Goal: Transaction & Acquisition: Purchase product/service

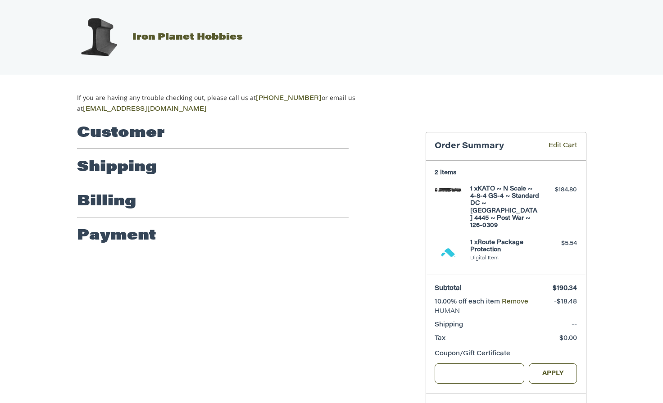
scroll to position [34, 0]
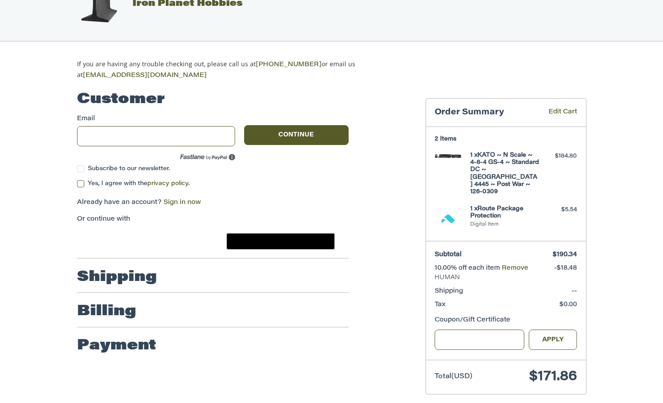
click at [193, 138] on input "Email" at bounding box center [156, 136] width 159 height 20
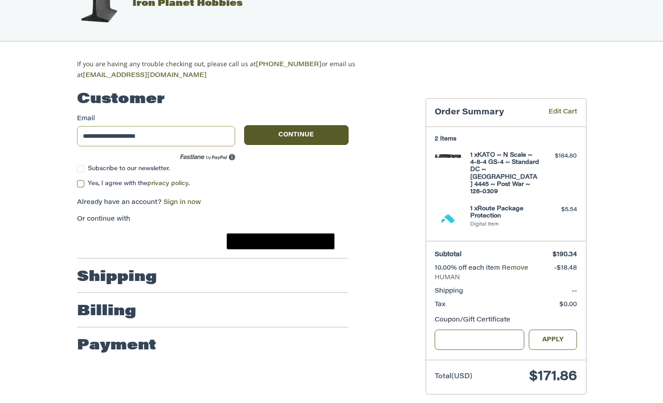
type input "**********"
click at [81, 166] on label "Subscribe to our newsletter." at bounding box center [156, 168] width 159 height 7
click at [81, 181] on label "Yes, I agree with the privacy policy ." at bounding box center [213, 183] width 272 height 7
click at [443, 183] on figure at bounding box center [453, 174] width 36 height 45
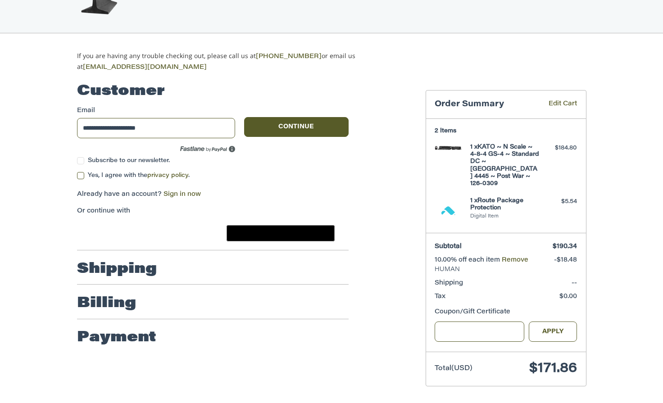
scroll to position [41, 0]
click at [240, 228] on div "@import url(//[DOMAIN_NAME][URL]) ••••••" at bounding box center [281, 234] width 108 height 16
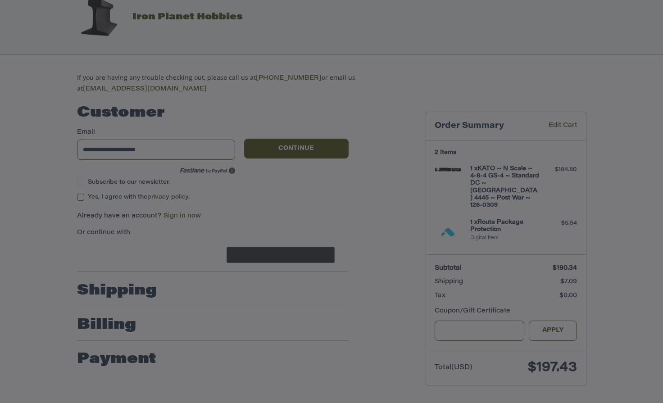
scroll to position [19, 0]
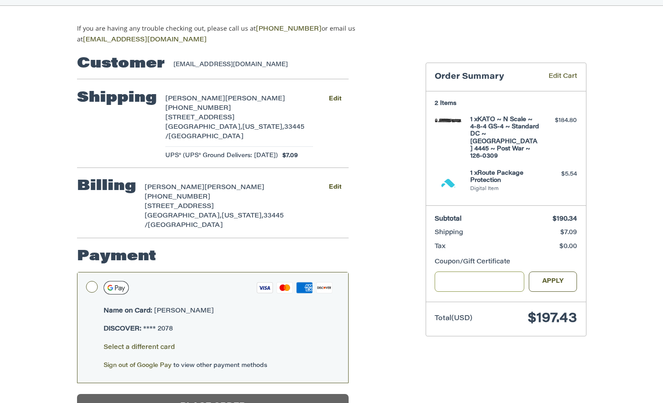
scroll to position [86, 0]
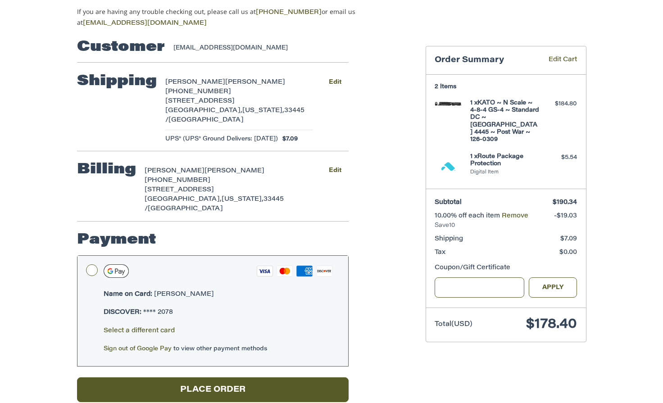
scroll to position [86, 0]
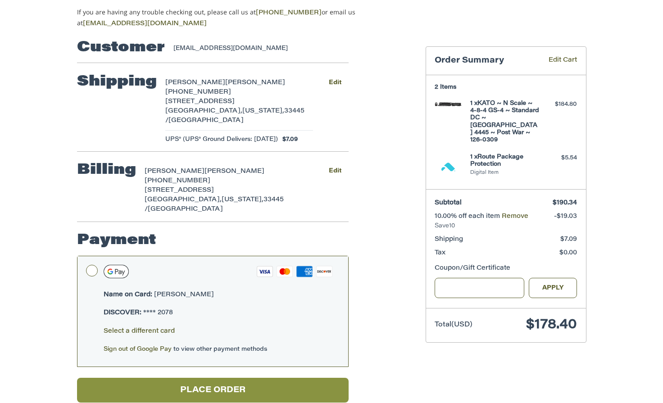
click at [309, 378] on button "Place Order" at bounding box center [213, 390] width 272 height 25
